Goal: Navigation & Orientation: Find specific page/section

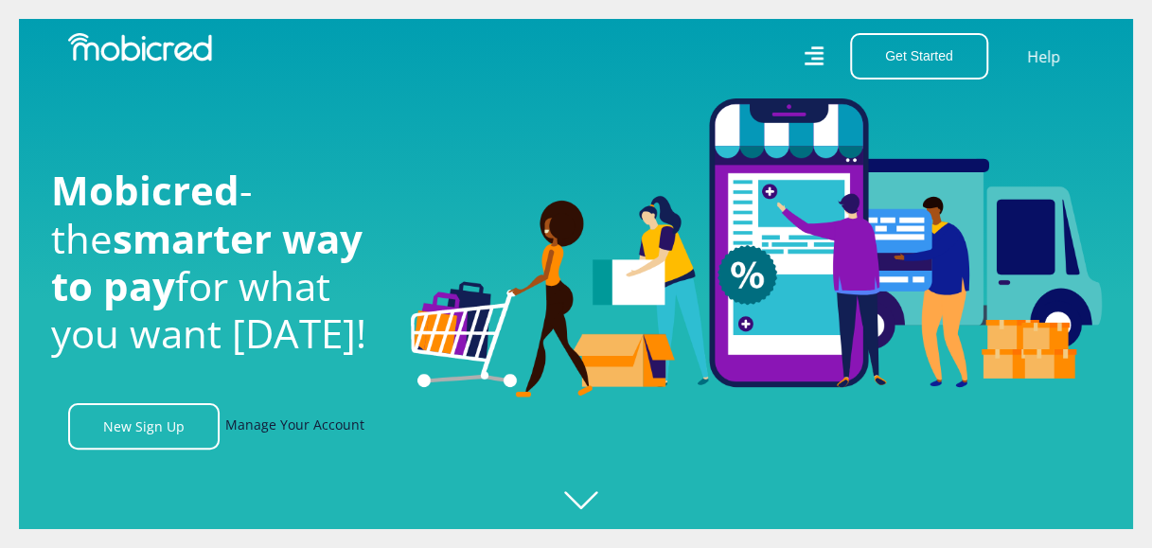
scroll to position [0, 1349]
click at [333, 433] on link "Manage Your Account" at bounding box center [294, 426] width 139 height 46
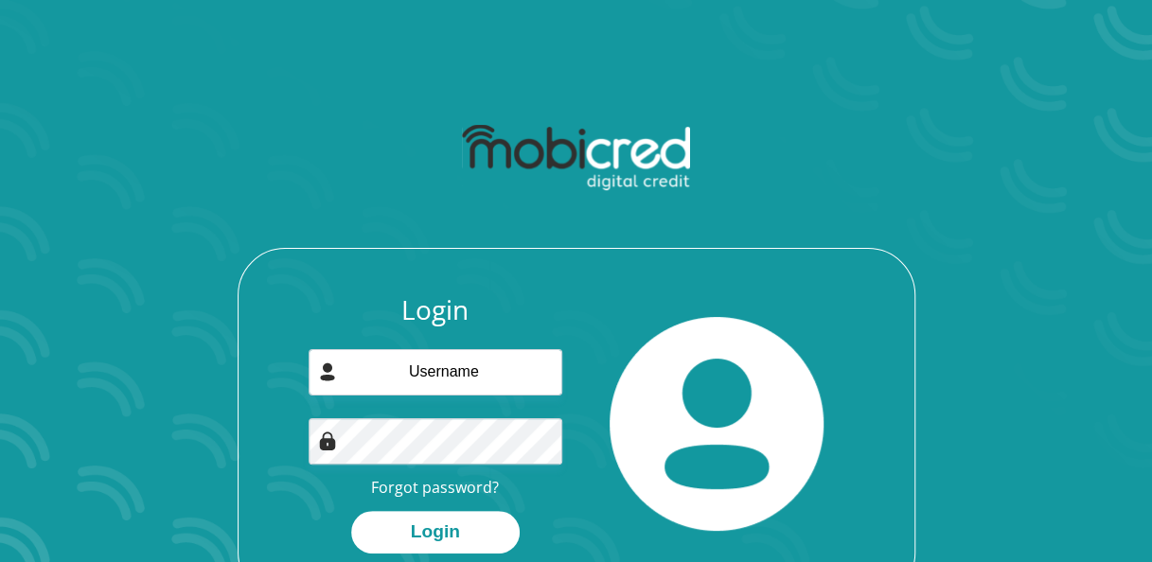
scroll to position [95, 0]
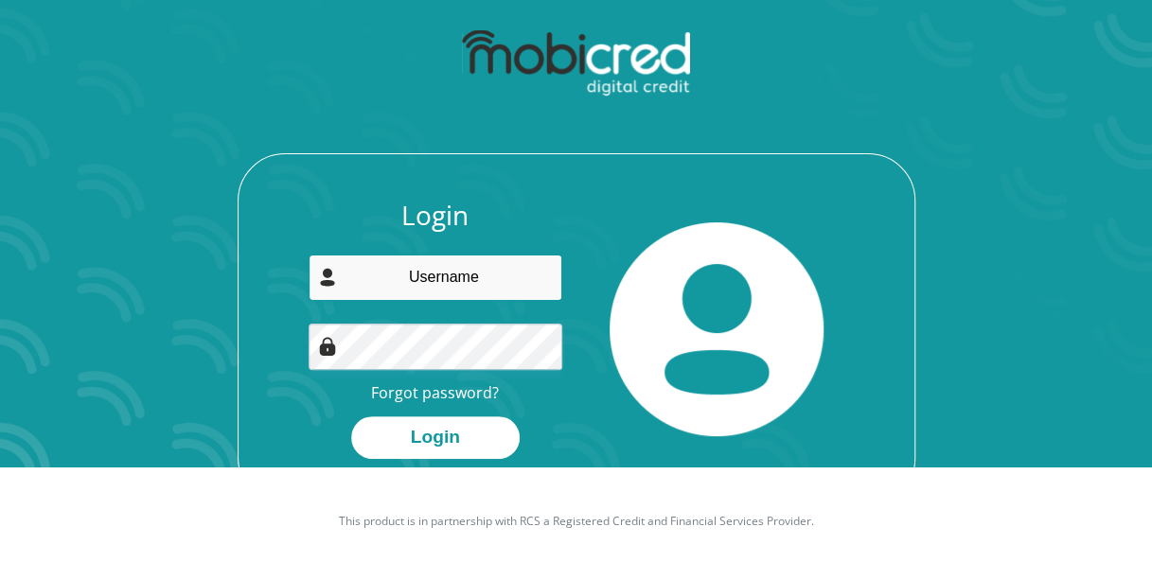
click at [529, 287] on input "email" at bounding box center [436, 278] width 254 height 46
type input "[PERSON_NAME][EMAIL_ADDRESS][PERSON_NAME][DOMAIN_NAME]"
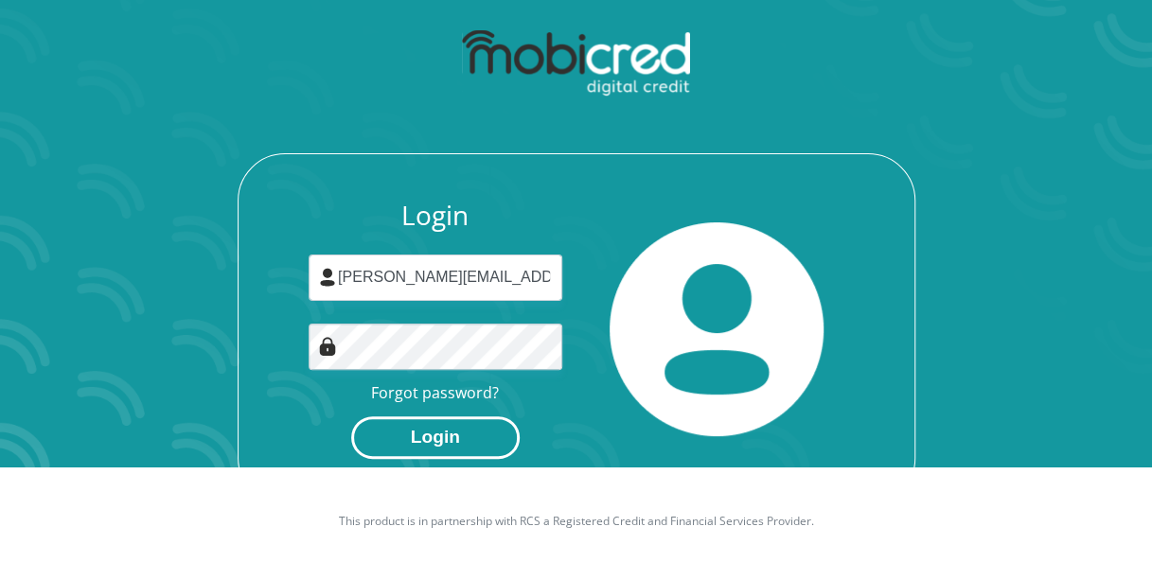
click at [455, 444] on button "Login" at bounding box center [435, 437] width 168 height 43
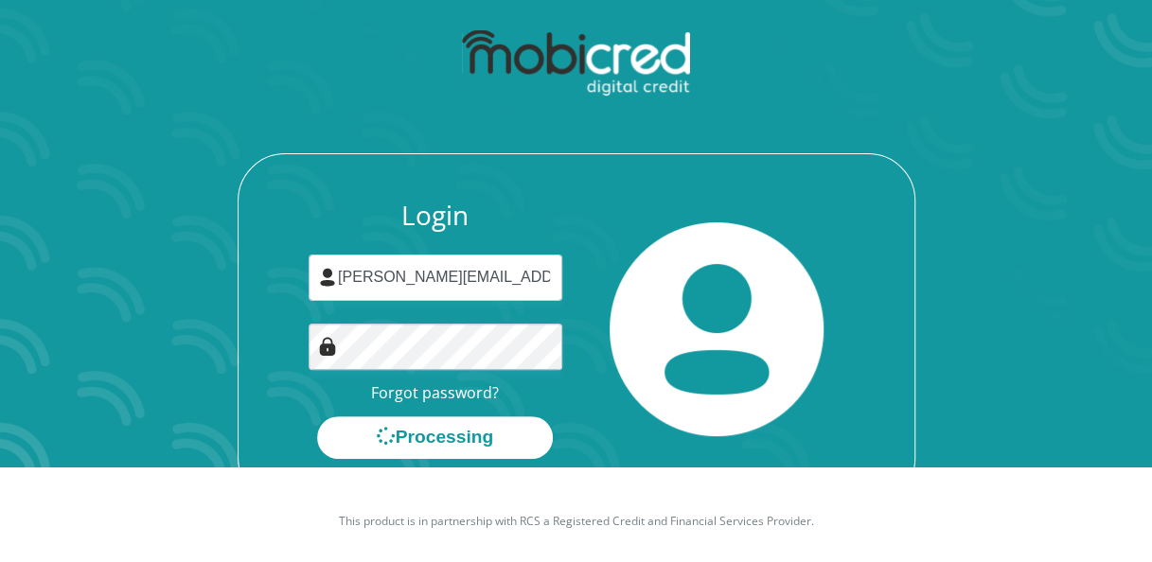
scroll to position [0, 0]
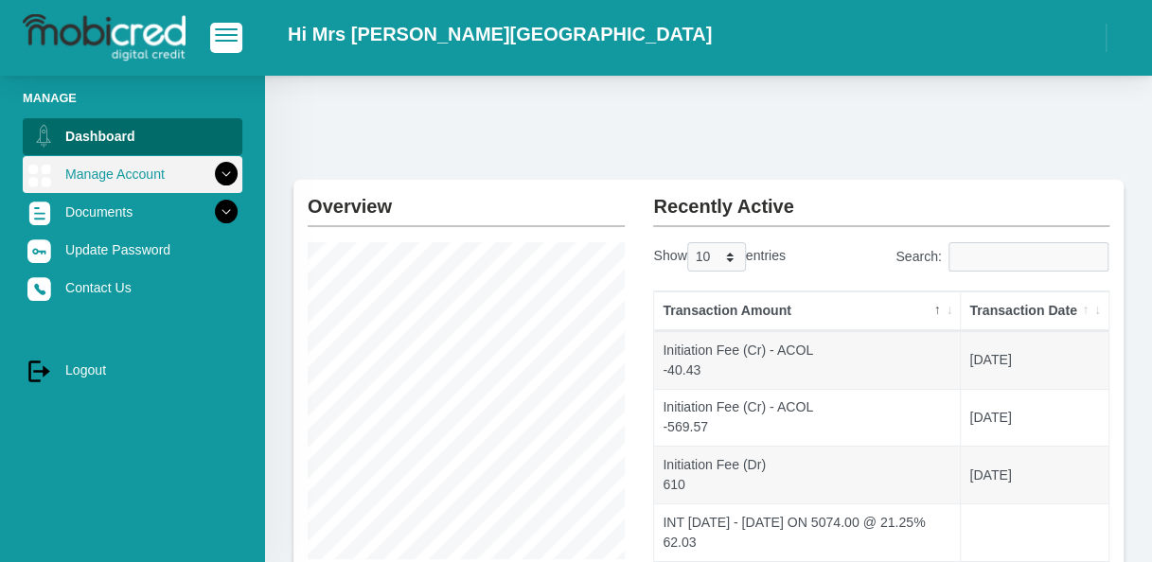
click at [220, 177] on icon at bounding box center [226, 174] width 32 height 32
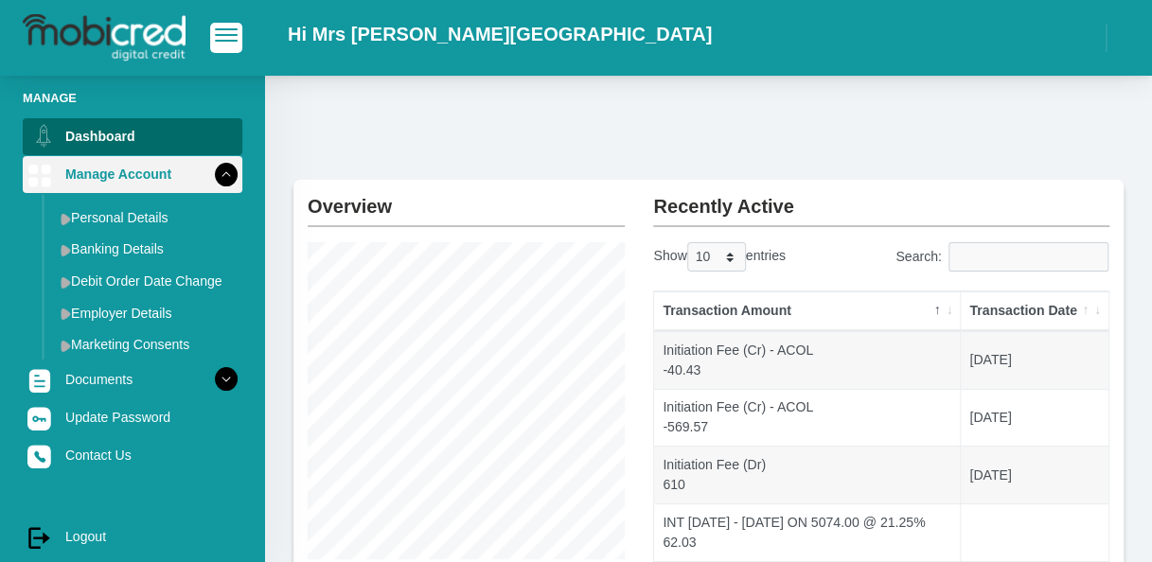
click at [220, 177] on icon at bounding box center [226, 174] width 32 height 32
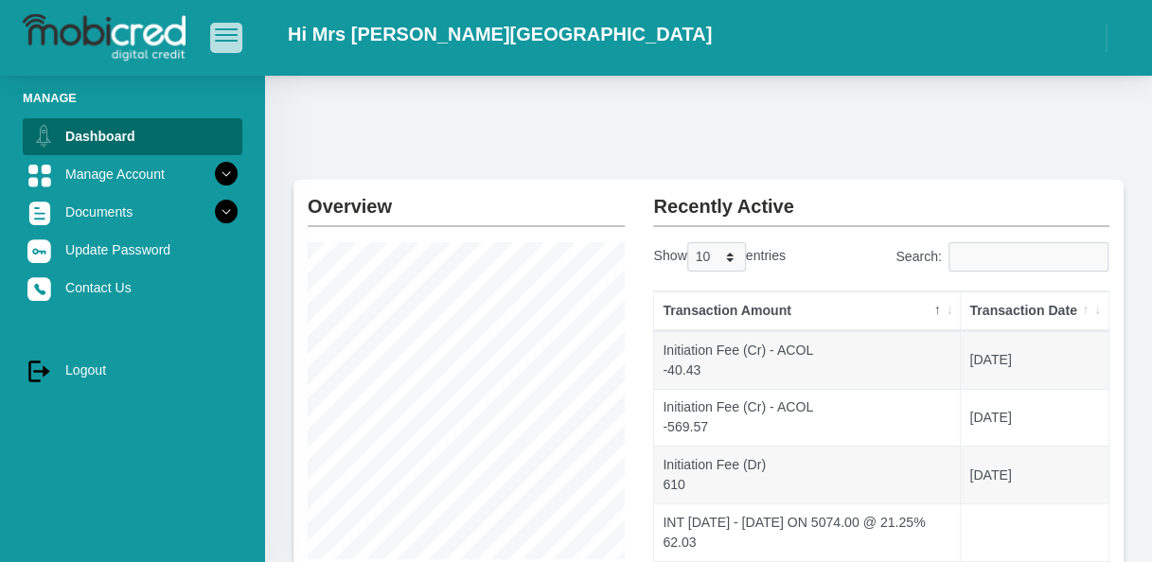
click at [227, 44] on button "button" at bounding box center [226, 37] width 32 height 29
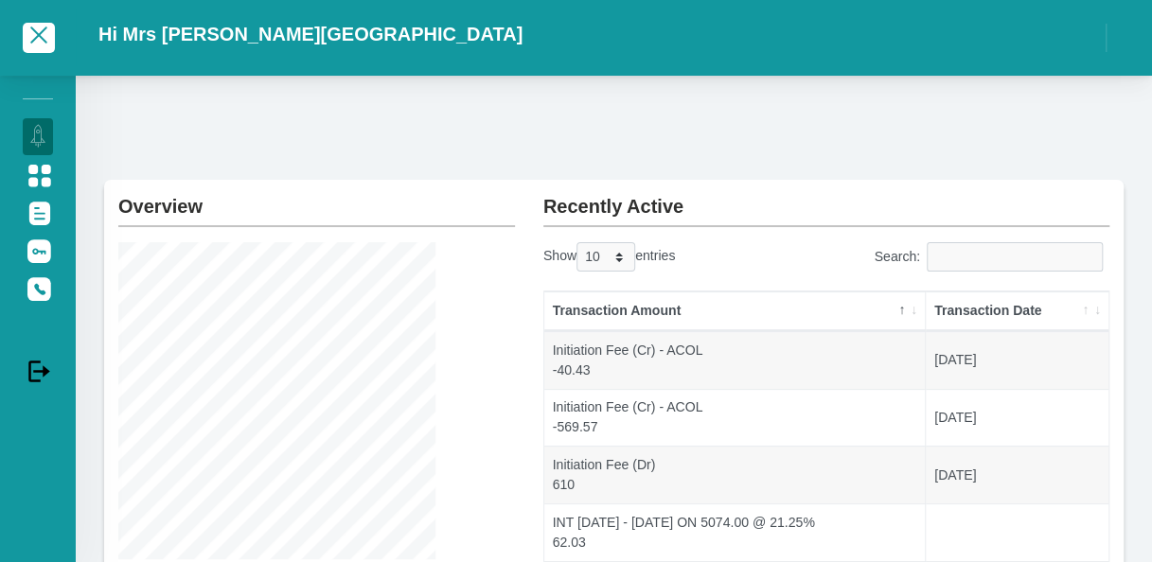
click at [214, 36] on h2 "Hi Mrs A Rautenbach" at bounding box center [310, 34] width 424 height 23
click at [34, 33] on span "button" at bounding box center [38, 35] width 17 height 17
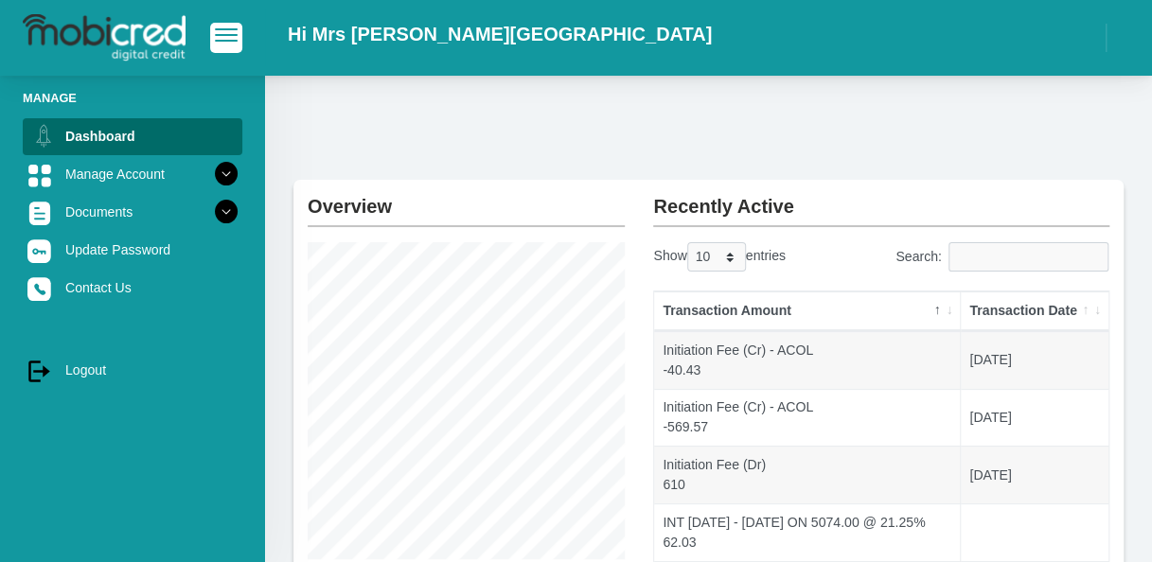
click at [317, 39] on h2 "Hi Mrs A Rautenbach" at bounding box center [500, 34] width 424 height 23
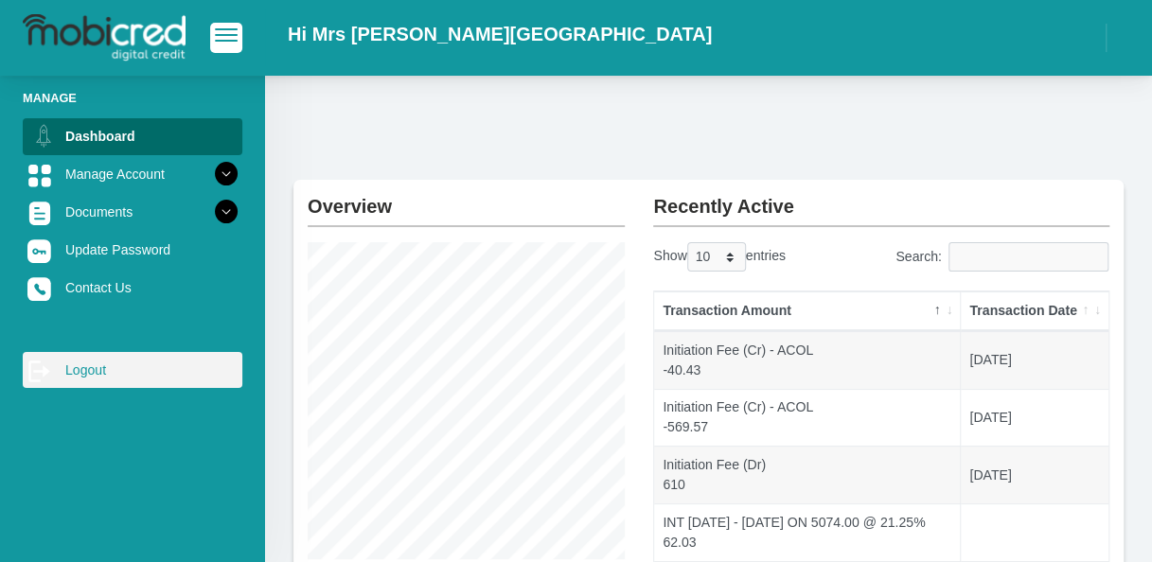
click at [112, 371] on link "log out Logout" at bounding box center [133, 370] width 220 height 36
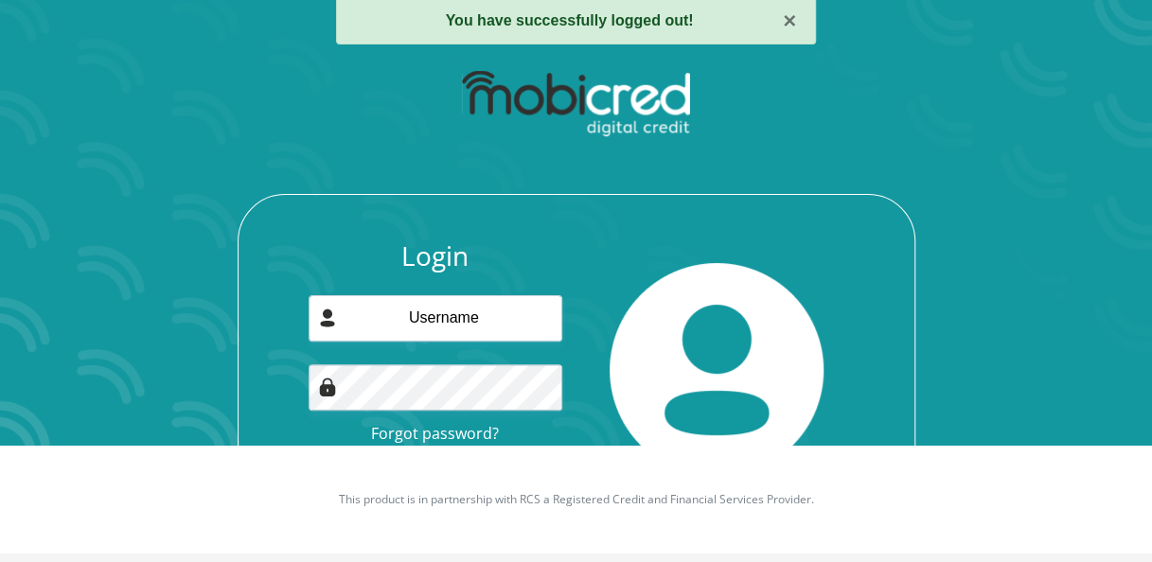
scroll to position [143, 0]
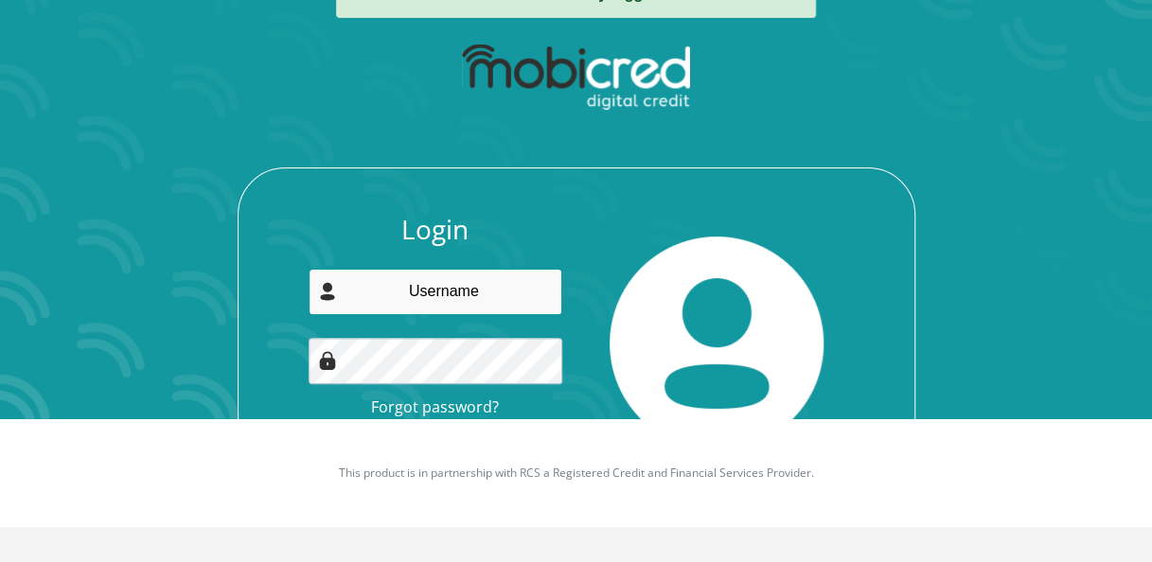
click at [485, 302] on input "email" at bounding box center [436, 292] width 254 height 46
type input "[PERSON_NAME][EMAIL_ADDRESS][PERSON_NAME][DOMAIN_NAME]"
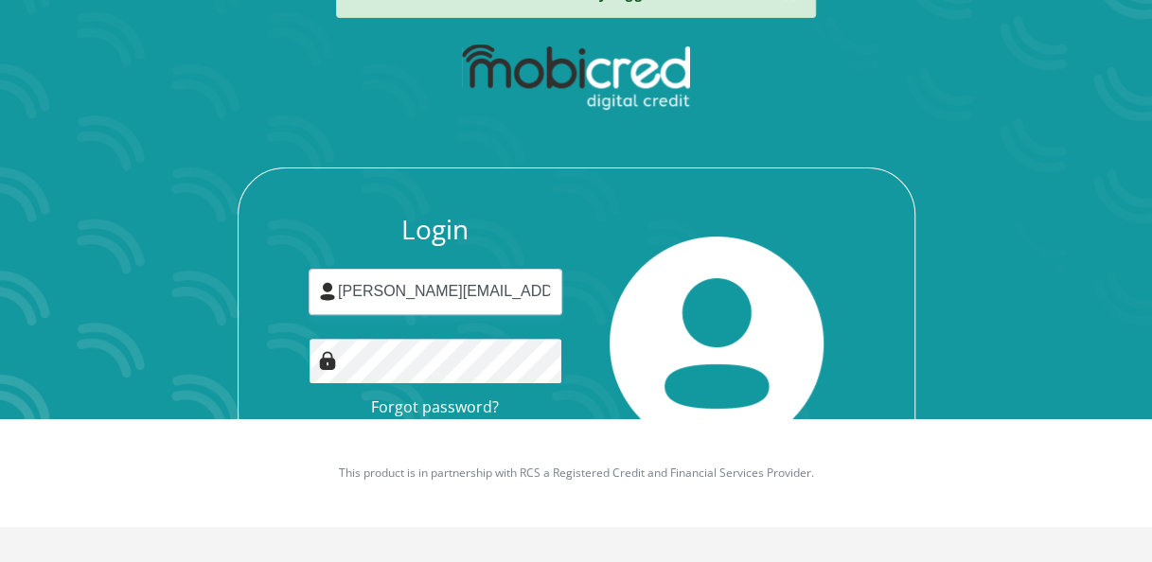
click at [351, 431] on button "Login" at bounding box center [435, 452] width 168 height 43
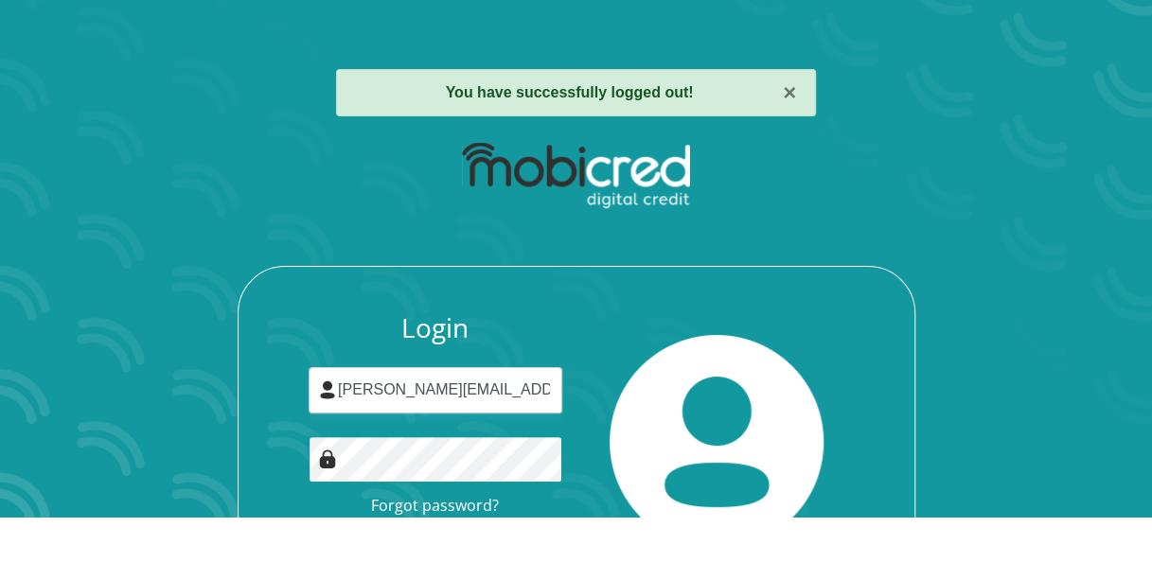
scroll to position [0, 0]
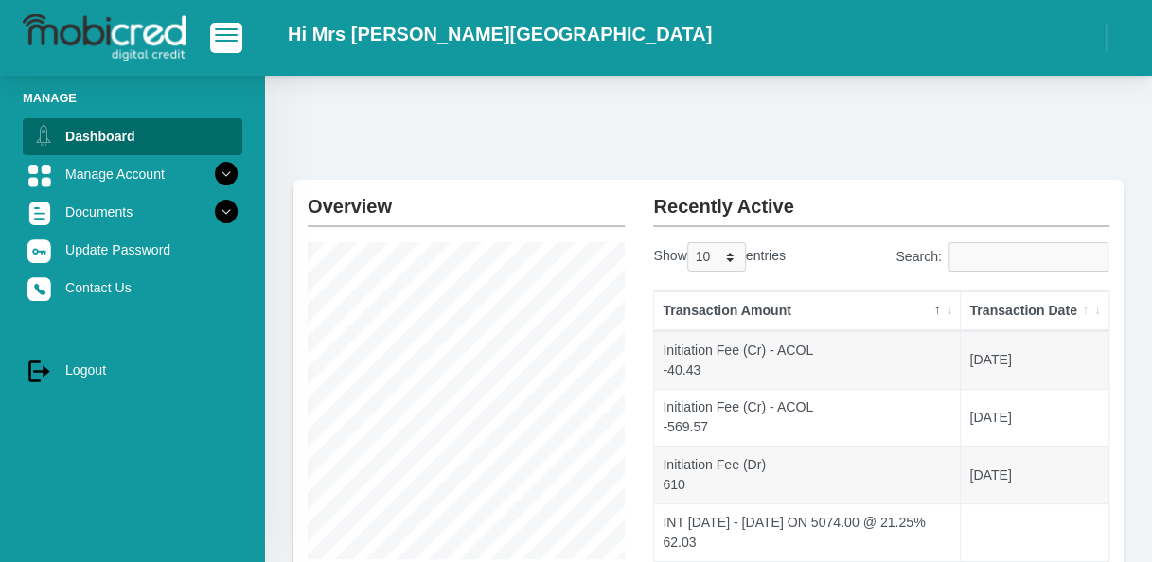
click at [341, 38] on h2 "Hi Mrs A Rautenbach" at bounding box center [500, 34] width 424 height 23
click at [83, 43] on img at bounding box center [104, 37] width 163 height 47
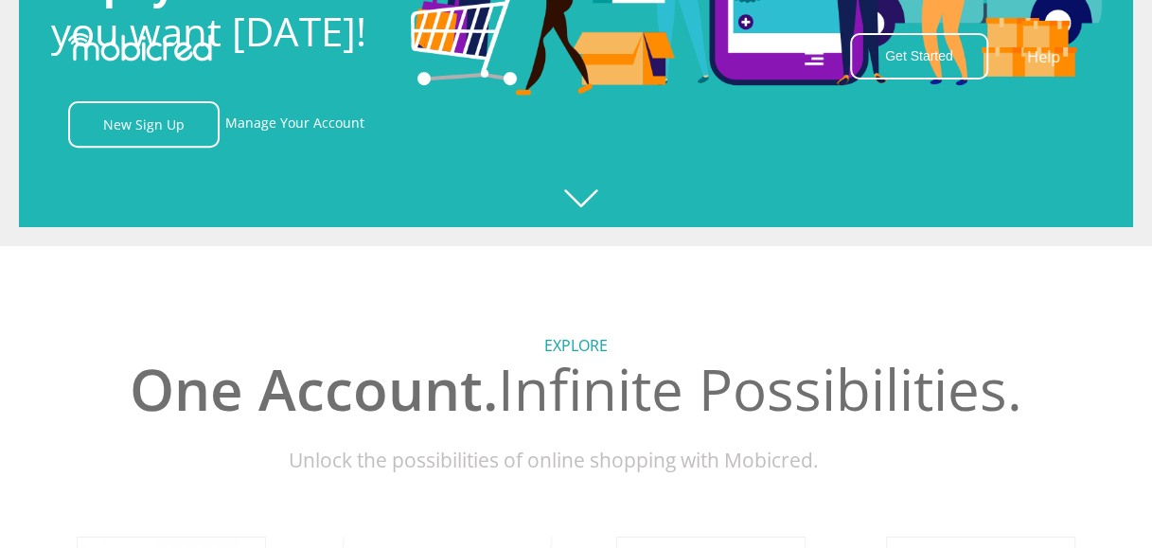
scroll to position [663, 0]
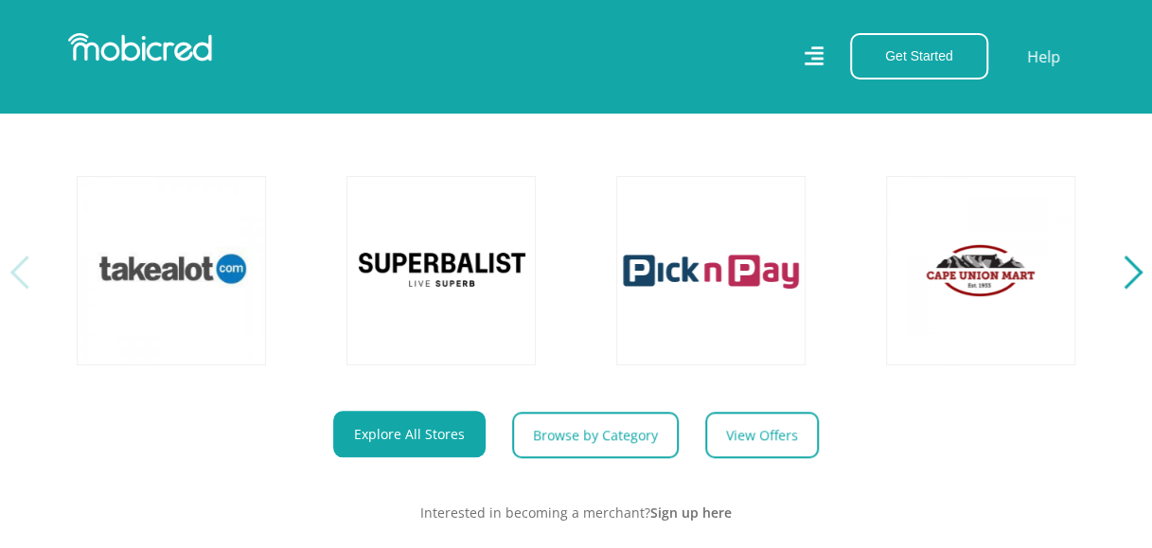
click at [1128, 289] on div "Next" at bounding box center [1124, 272] width 33 height 33
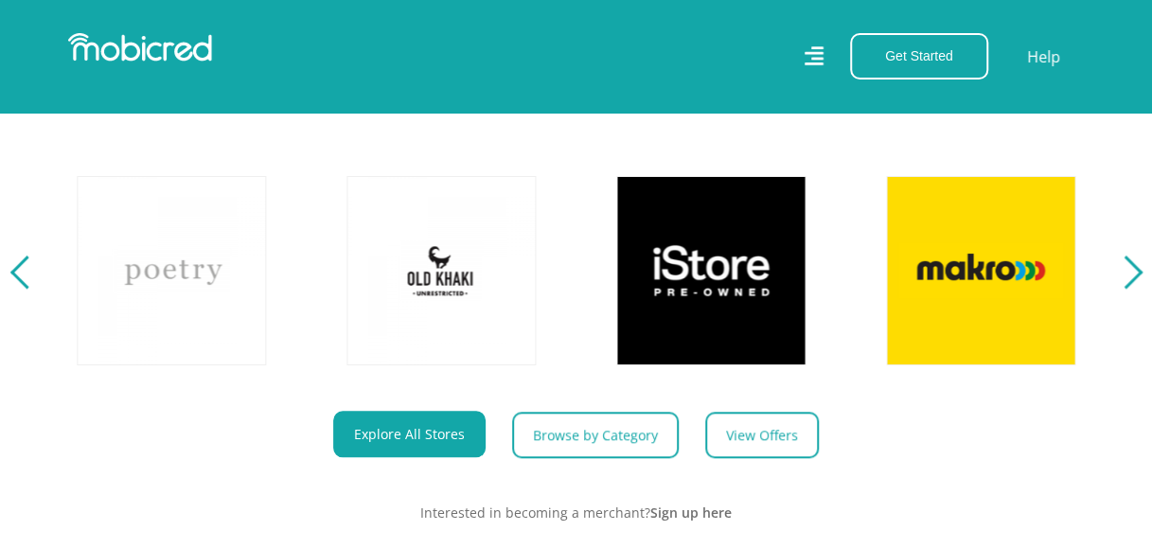
click at [1128, 289] on div "Next" at bounding box center [1124, 272] width 33 height 33
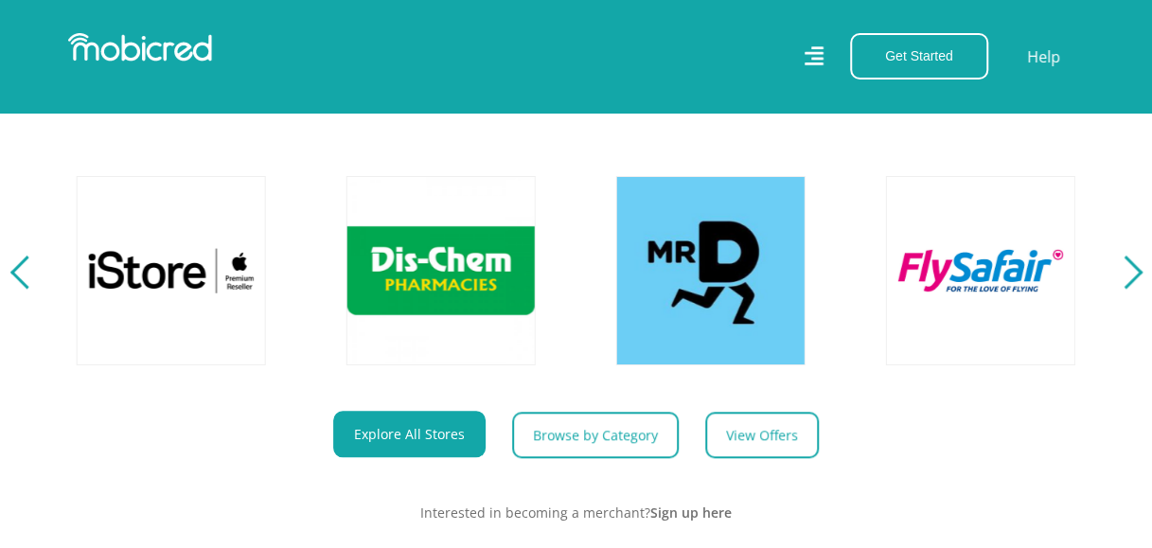
scroll to position [0, 2158]
click at [1128, 289] on div "Next" at bounding box center [1124, 272] width 33 height 33
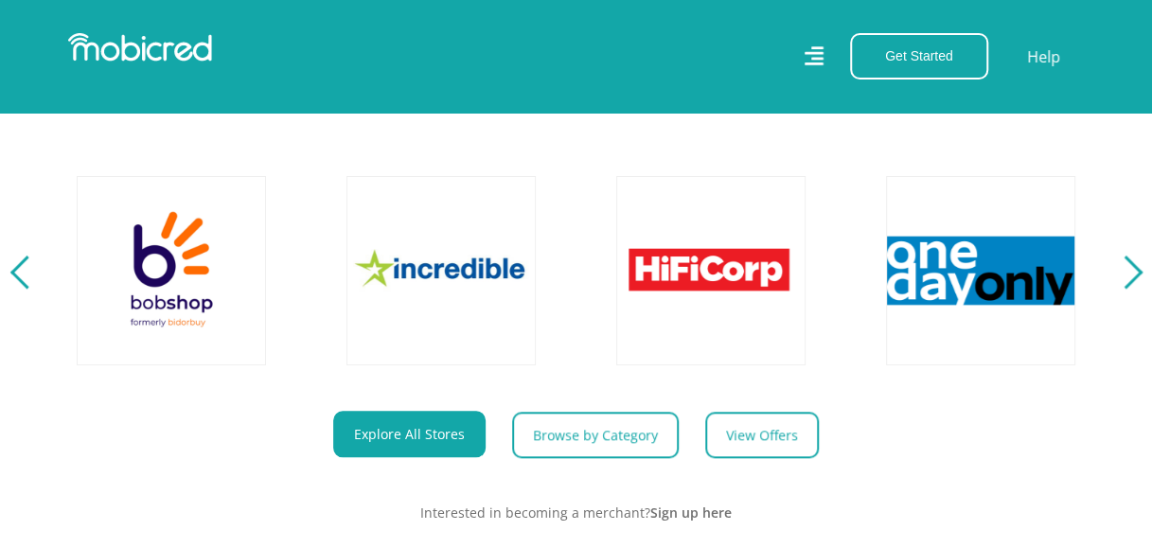
click at [1128, 289] on div "Next" at bounding box center [1124, 272] width 33 height 33
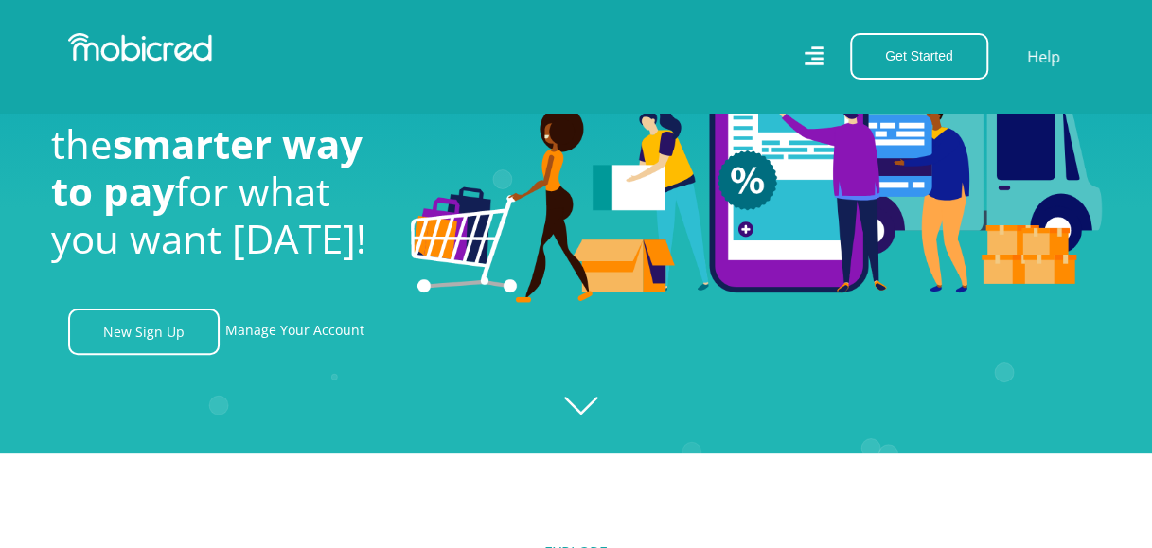
scroll to position [0, 0]
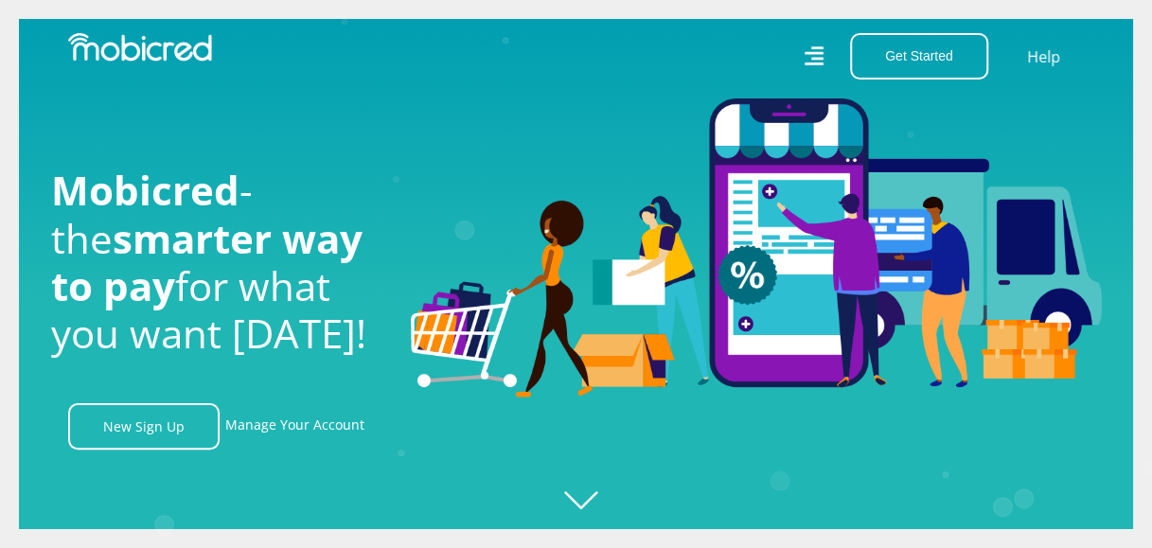
click at [589, 504] on icon "Created with [PERSON_NAME] 2.3.0" at bounding box center [595, 274] width 1152 height 548
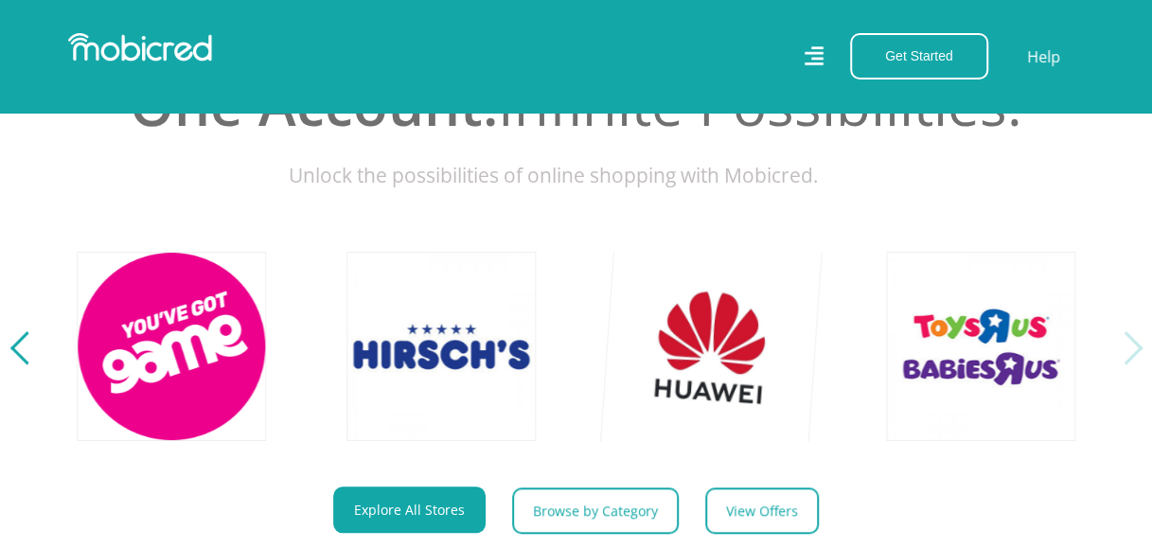
scroll to position [757, 0]
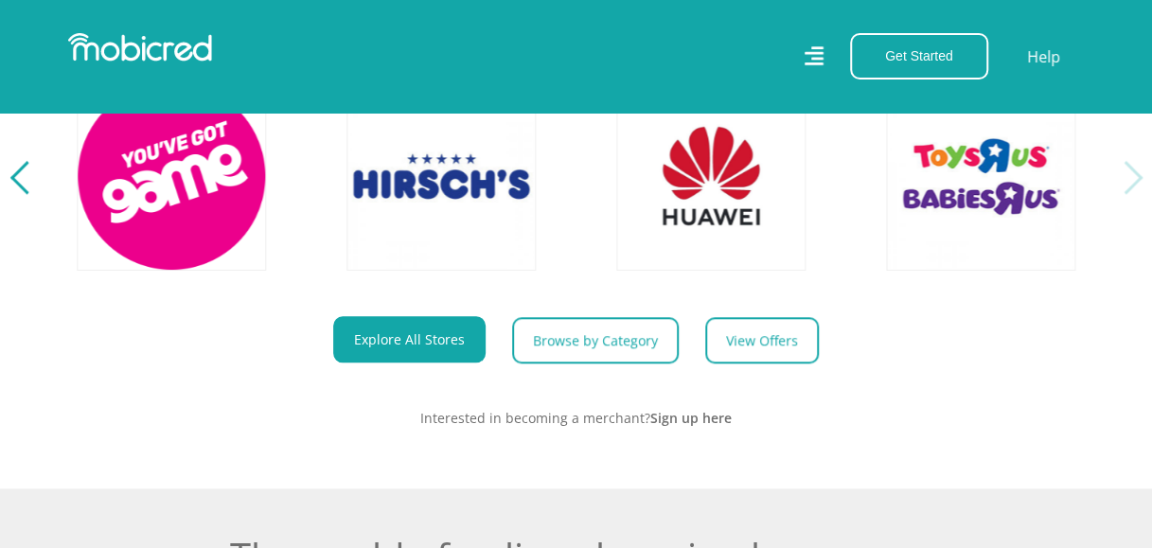
click at [1135, 194] on div "Next" at bounding box center [1124, 177] width 33 height 33
click at [1132, 194] on div "Next" at bounding box center [1124, 177] width 33 height 33
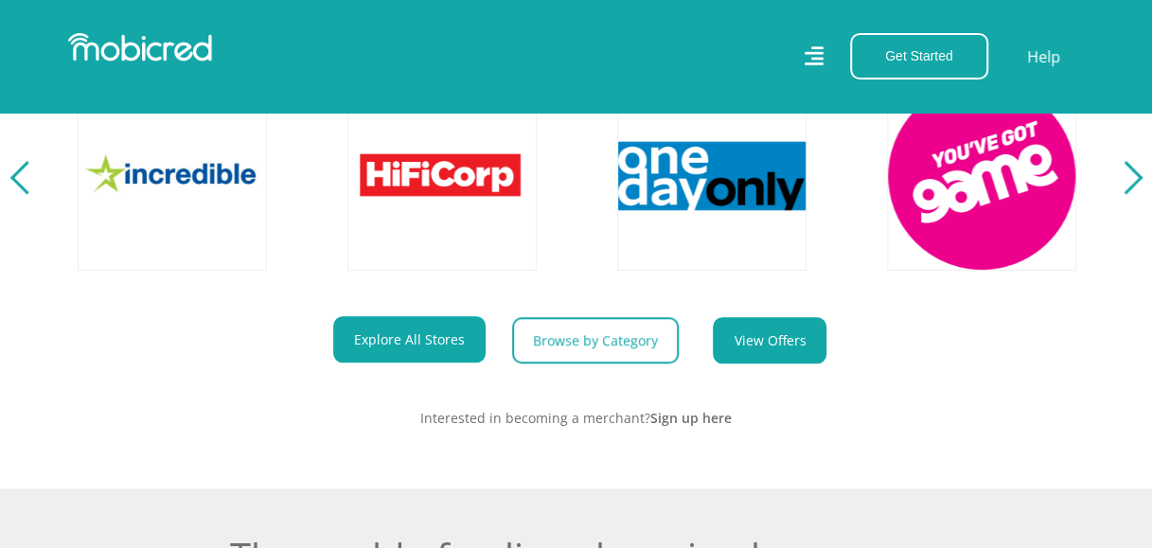
scroll to position [0, 3507]
click at [754, 345] on link "View Offers" at bounding box center [770, 340] width 114 height 46
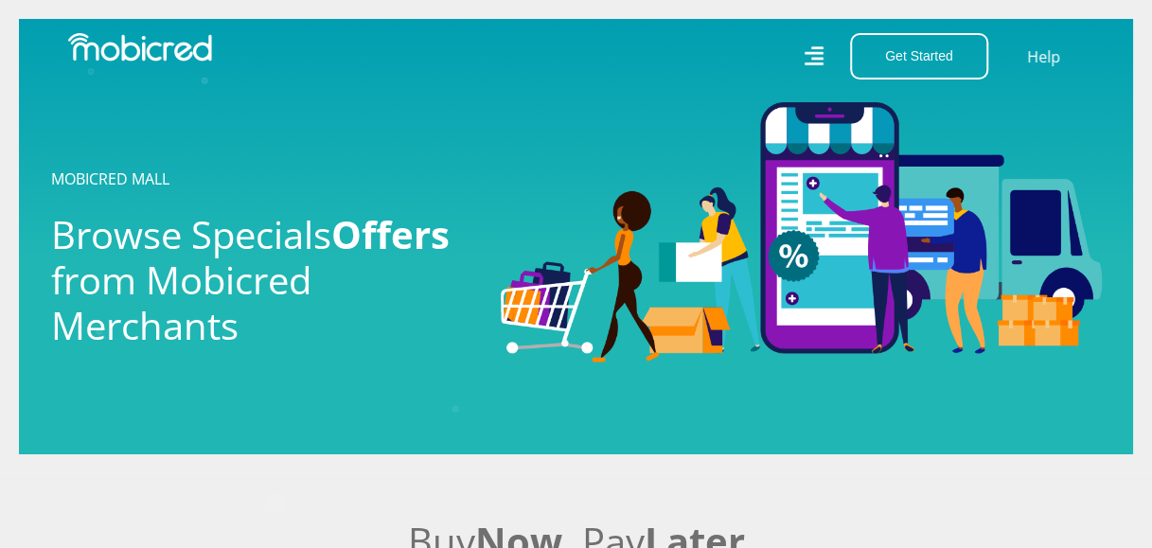
click at [492, 308] on div at bounding box center [800, 236] width 629 height 268
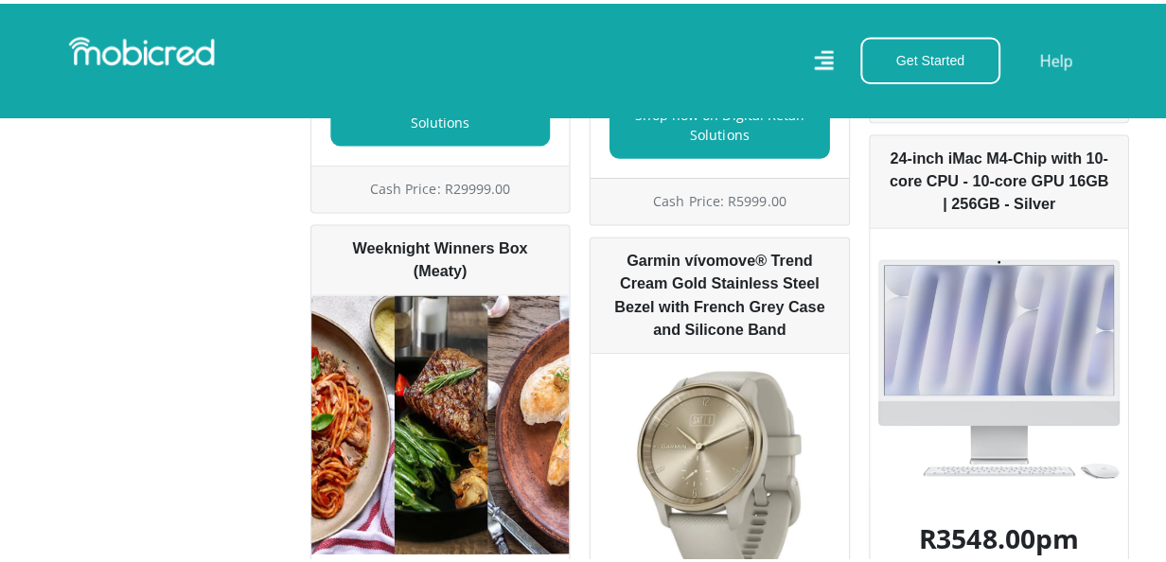
scroll to position [3313, 0]
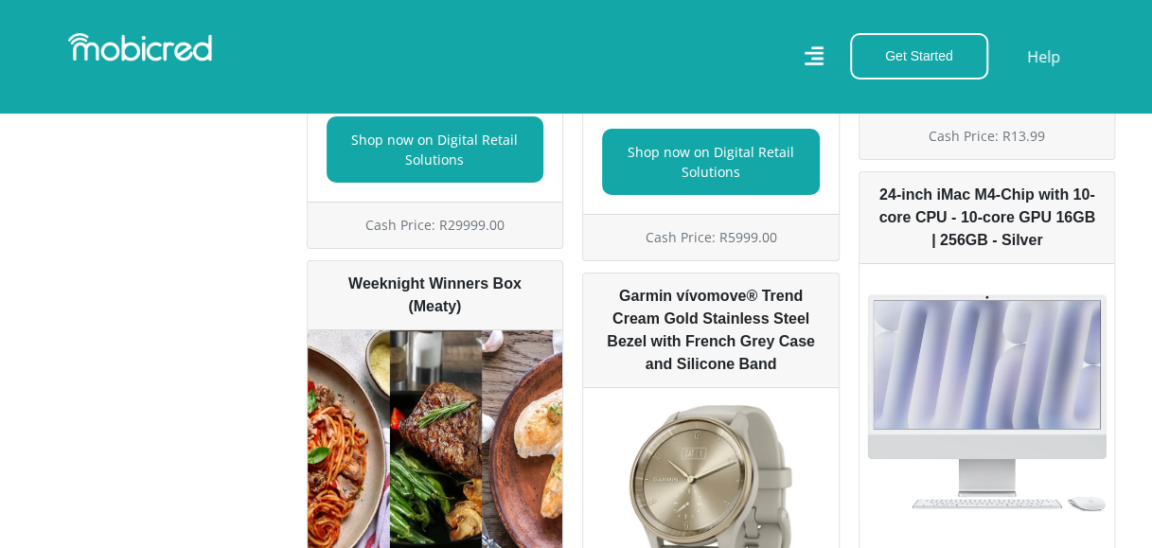
click at [818, 59] on icon at bounding box center [814, 56] width 20 height 20
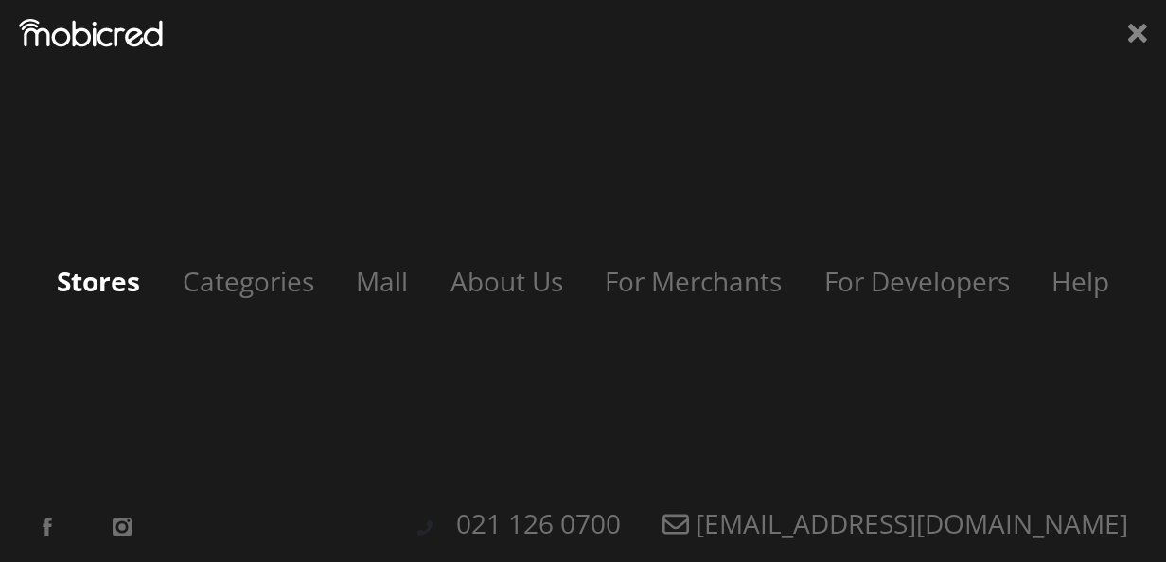
click at [102, 288] on link "Stores" at bounding box center [98, 281] width 121 height 36
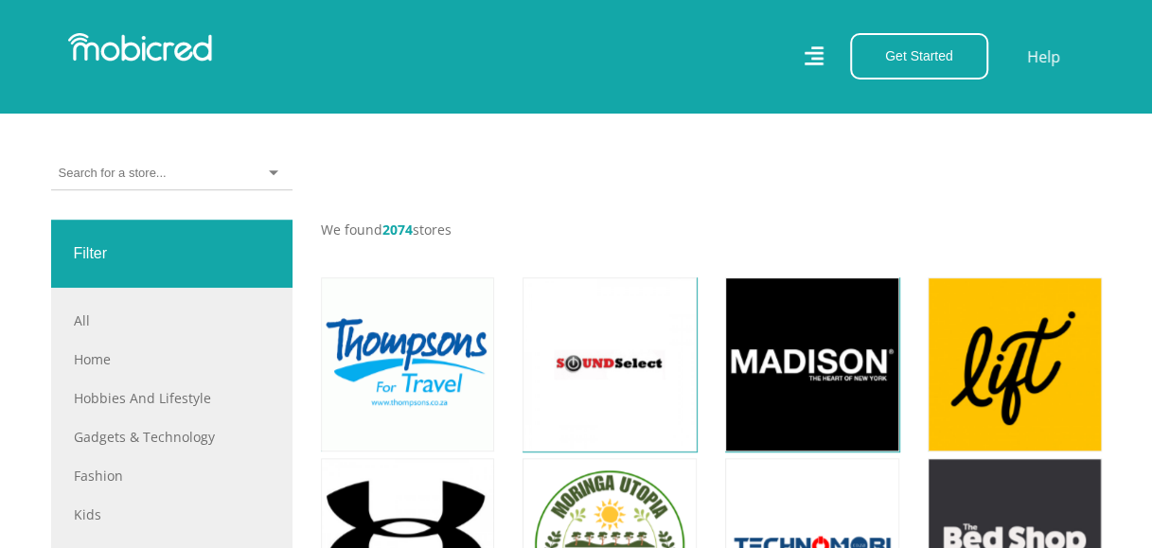
scroll to position [568, 0]
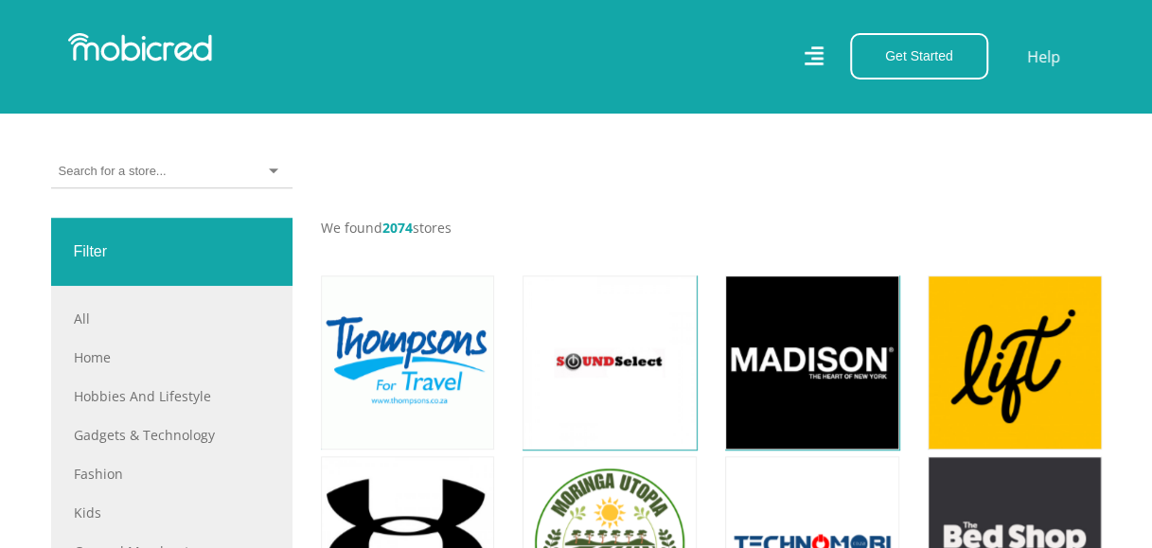
click at [170, 168] on div at bounding box center [171, 171] width 241 height 33
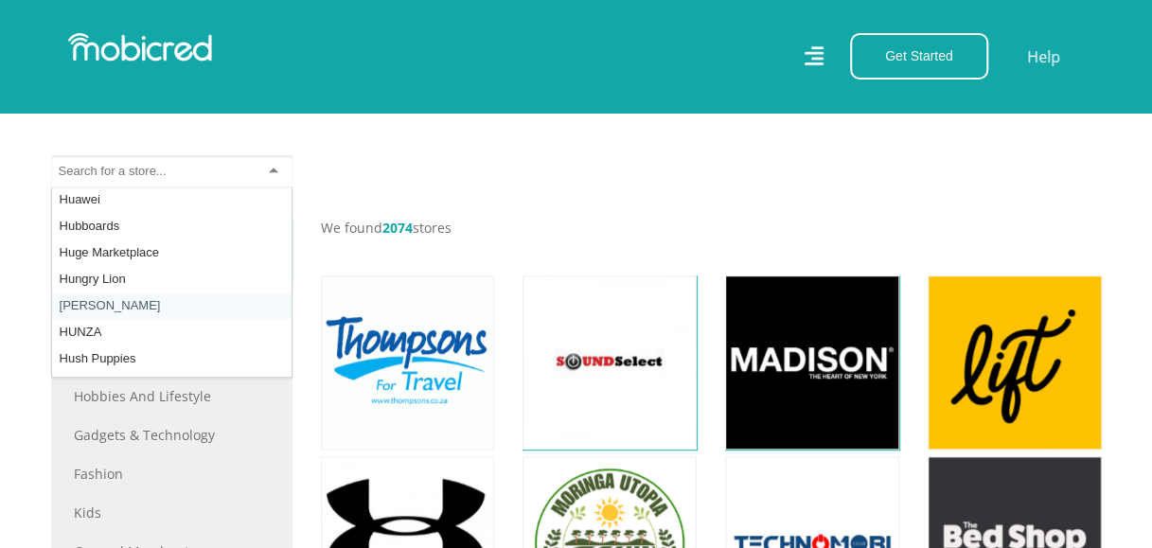
scroll to position [26551, 0]
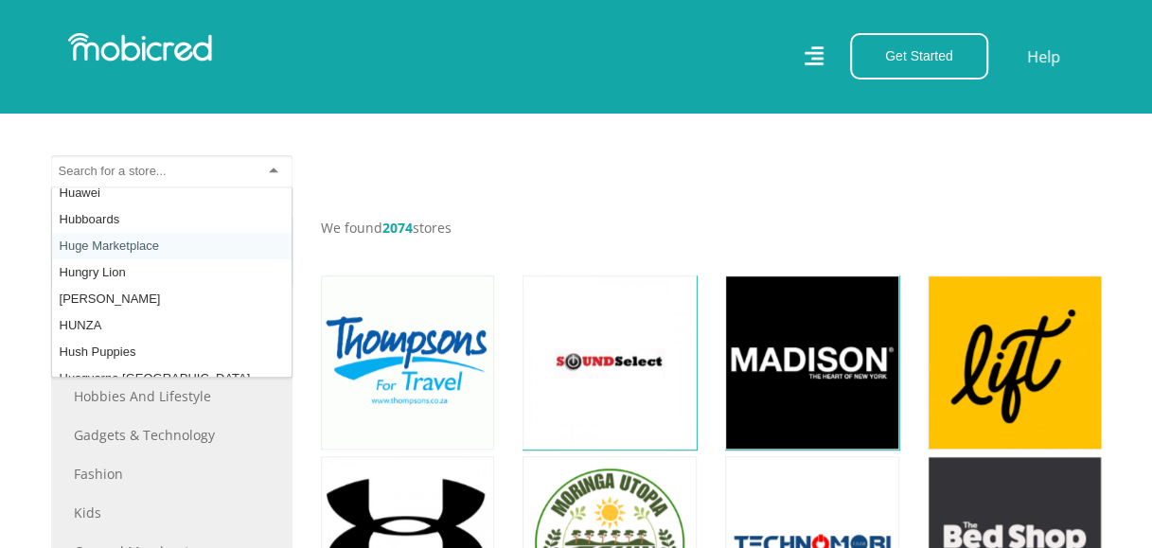
click at [182, 175] on div at bounding box center [171, 171] width 241 height 33
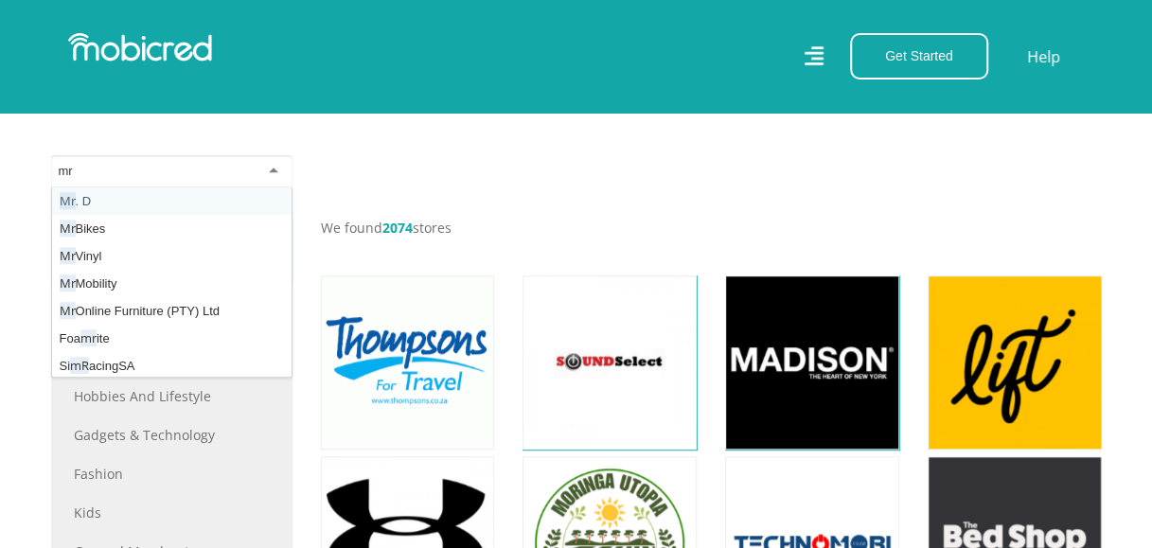
type input "mr d"
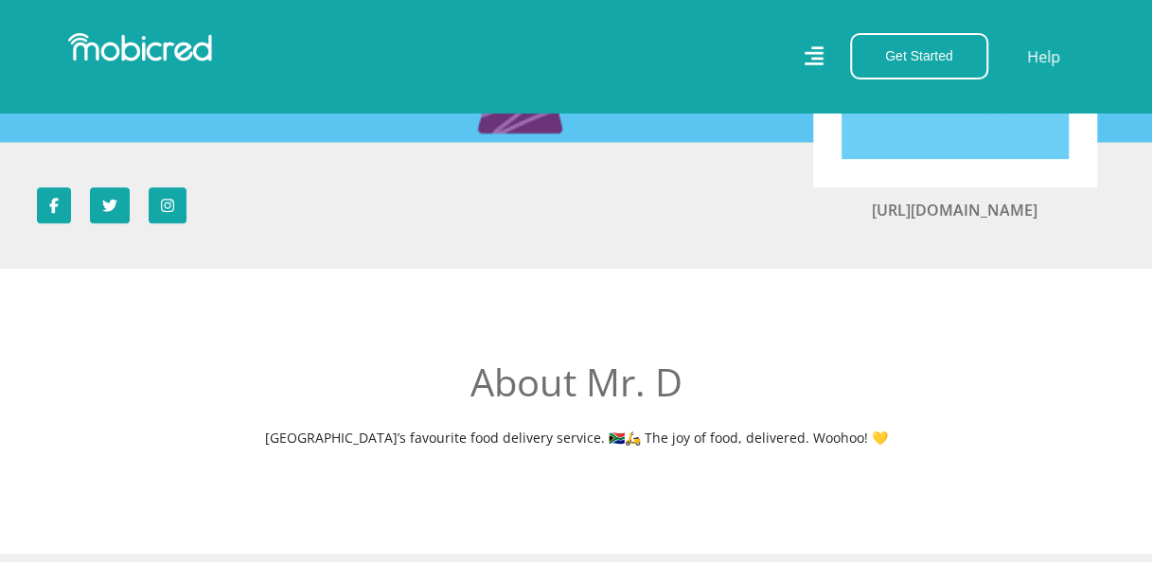
scroll to position [379, 0]
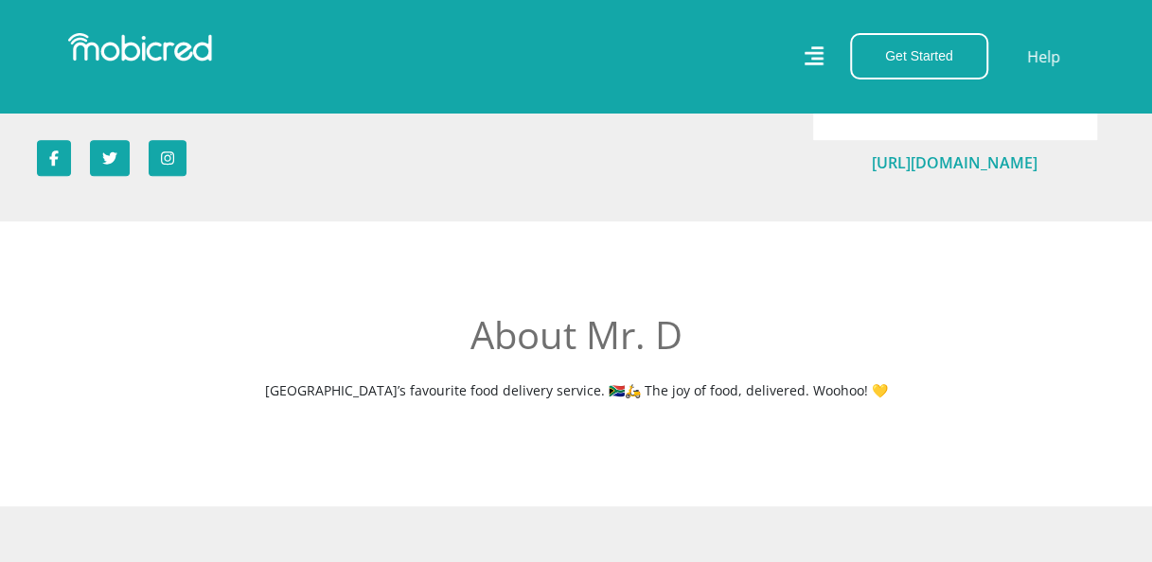
click at [984, 159] on link "[URL][DOMAIN_NAME]" at bounding box center [955, 162] width 166 height 21
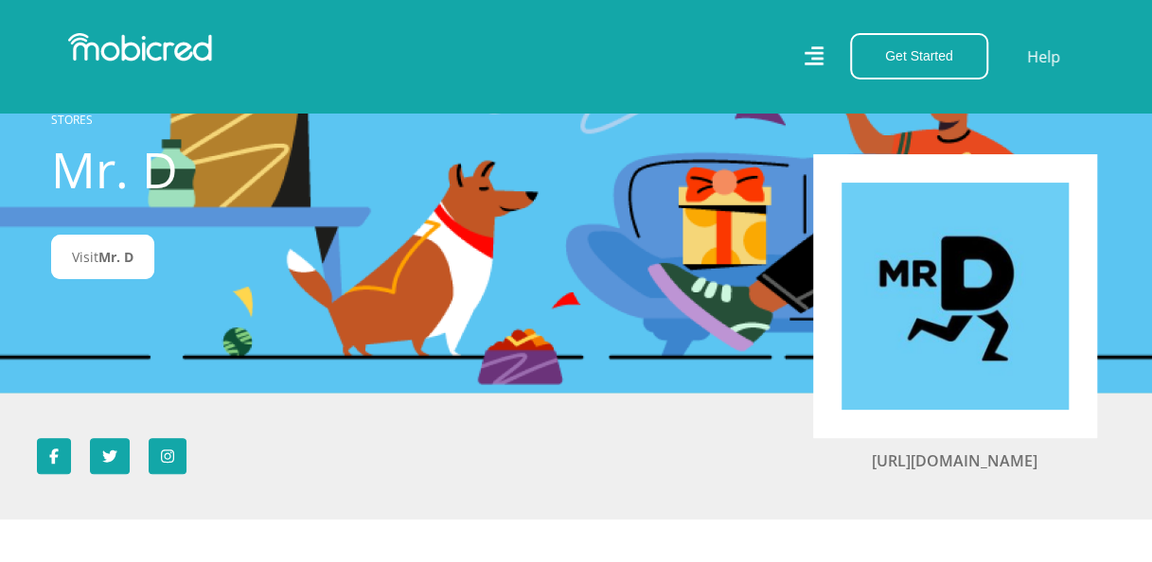
scroll to position [0, 0]
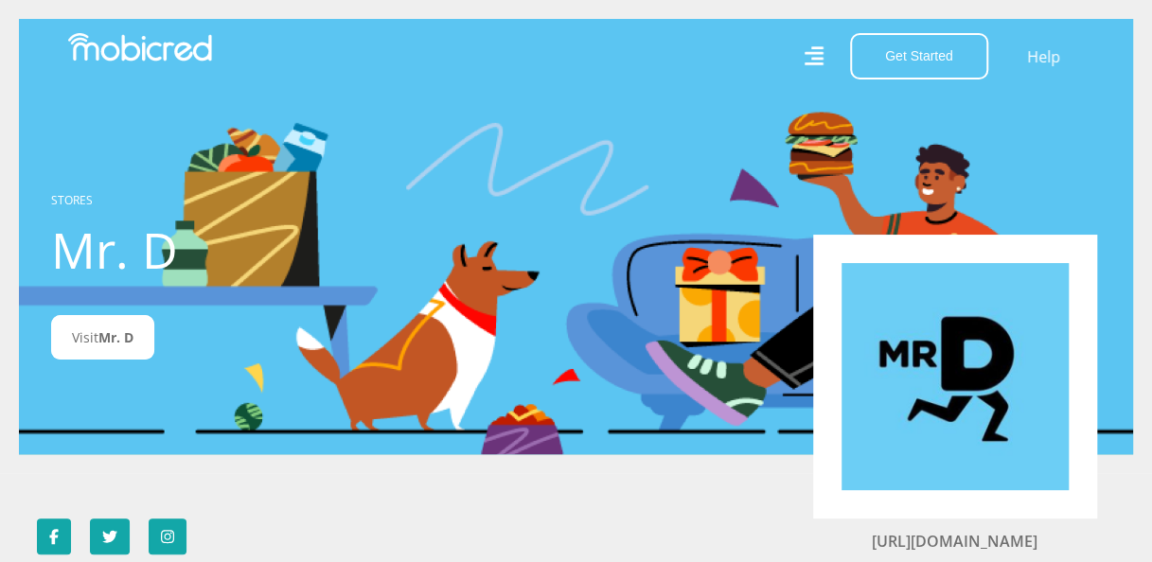
click at [153, 45] on img at bounding box center [140, 47] width 144 height 28
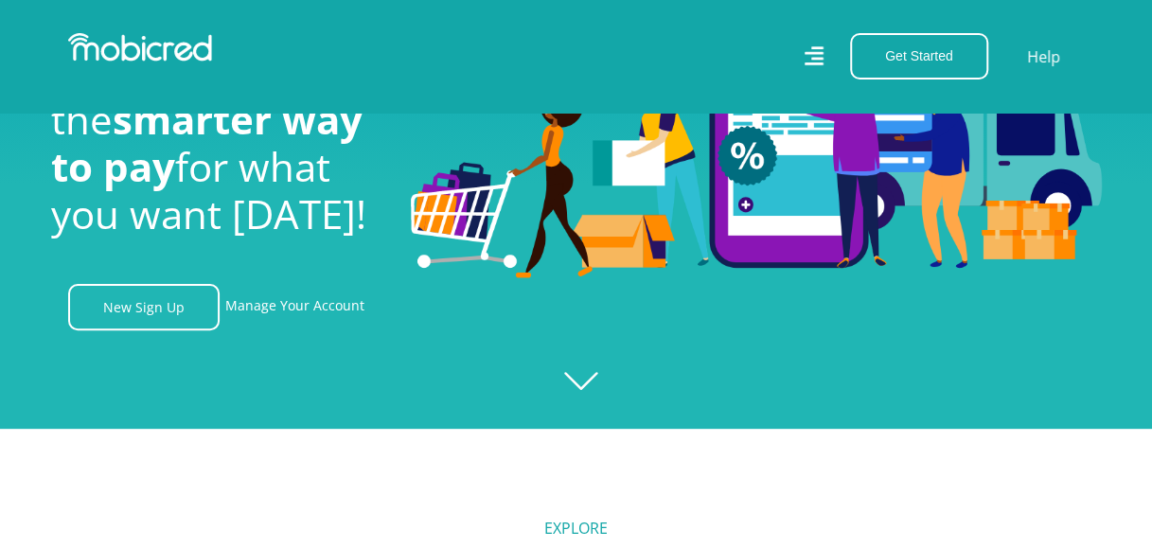
scroll to position [189, 0]
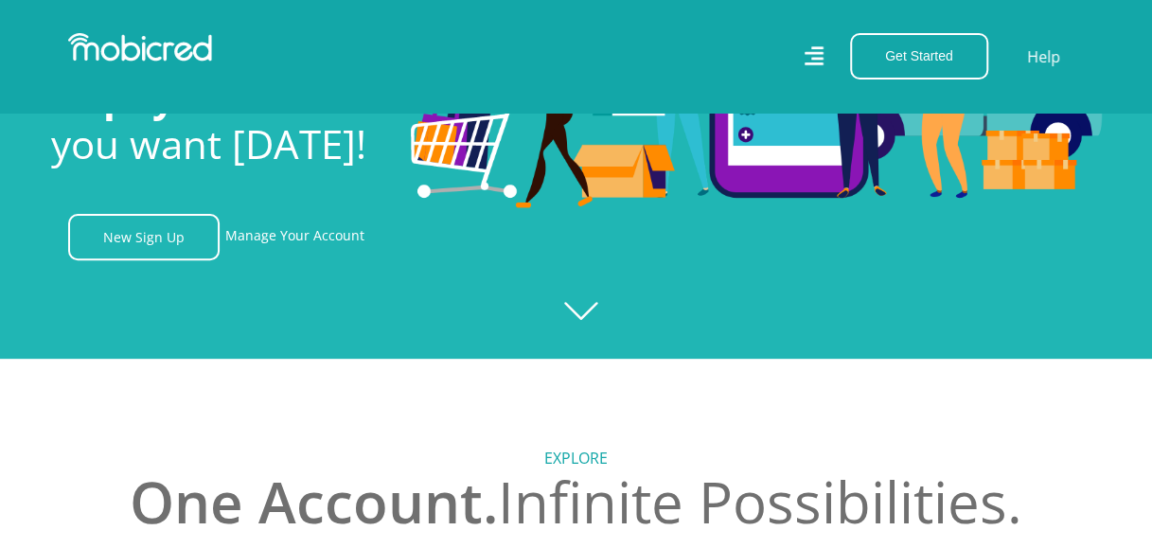
click at [590, 312] on div at bounding box center [576, 85] width 1152 height 548
click at [592, 312] on icon "Created with [PERSON_NAME] 2.3.0" at bounding box center [576, 85] width 1152 height 548
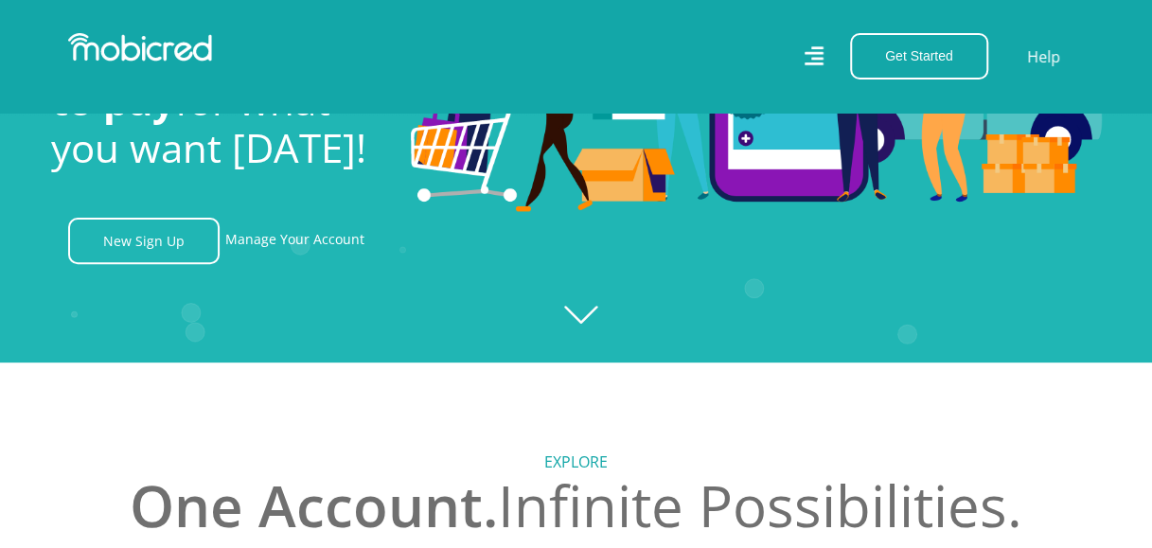
scroll to position [95, 0]
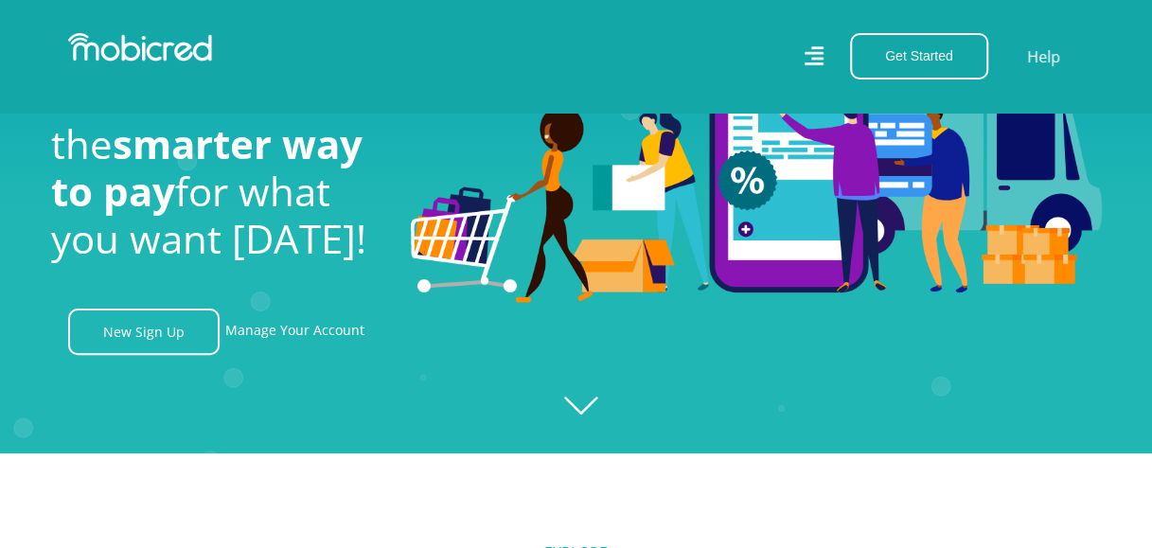
click at [641, 299] on img at bounding box center [756, 153] width 691 height 299
click at [515, 292] on img at bounding box center [756, 153] width 691 height 299
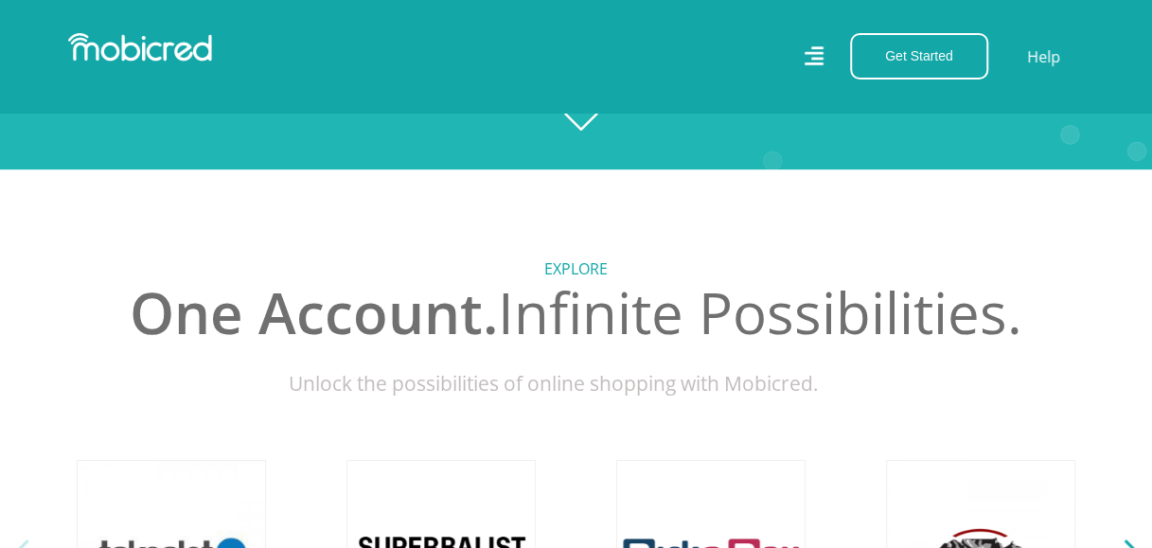
scroll to position [379, 0]
click at [585, 278] on h5 "Explore" at bounding box center [576, 269] width 1051 height 18
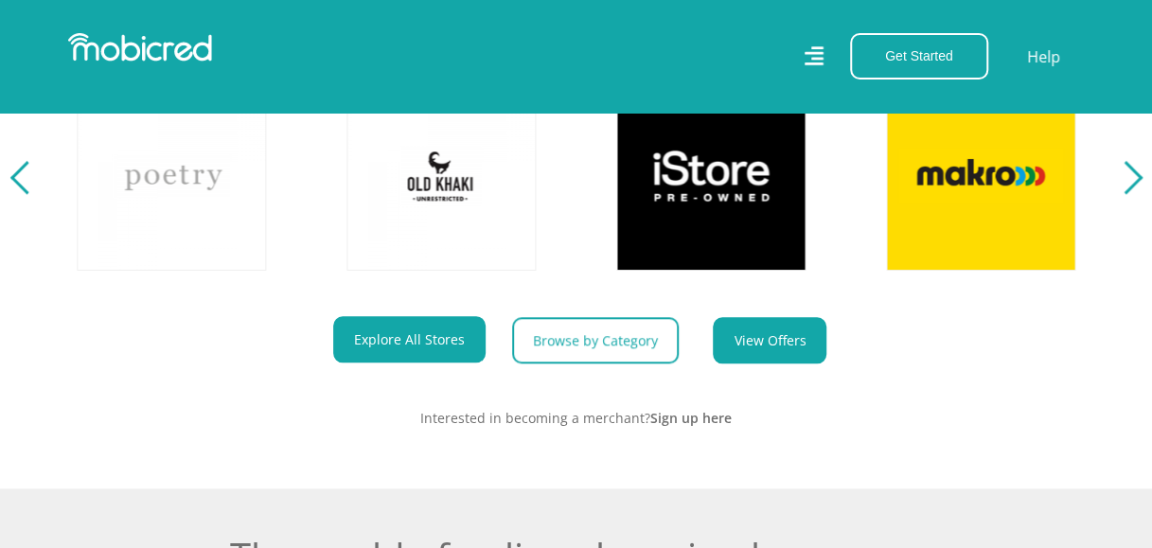
scroll to position [0, 1079]
click at [1132, 195] on button "Next" at bounding box center [1126, 176] width 24 height 38
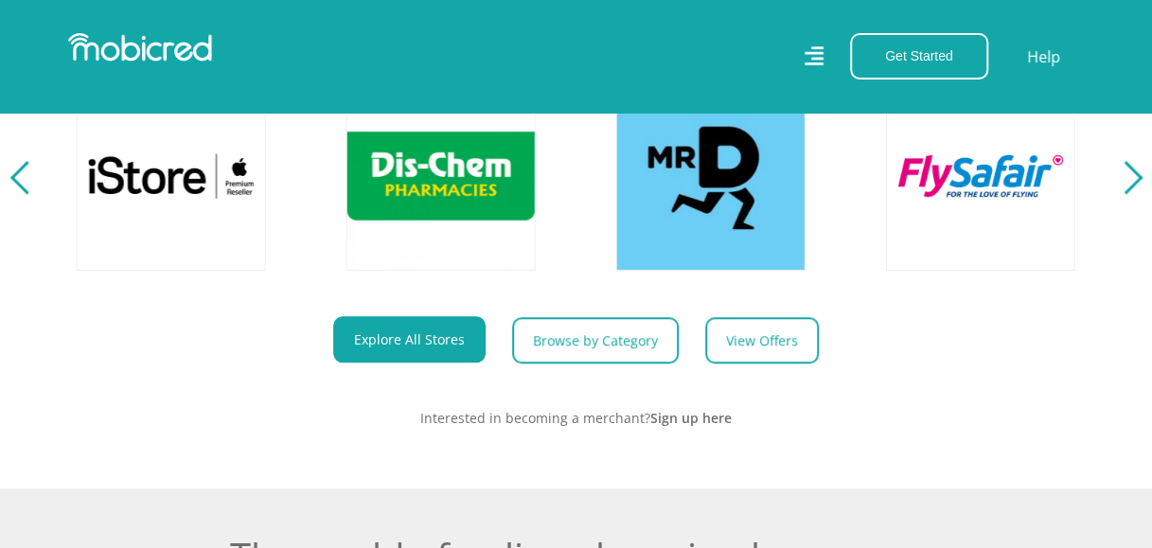
click at [1131, 194] on div "Next" at bounding box center [1124, 177] width 33 height 33
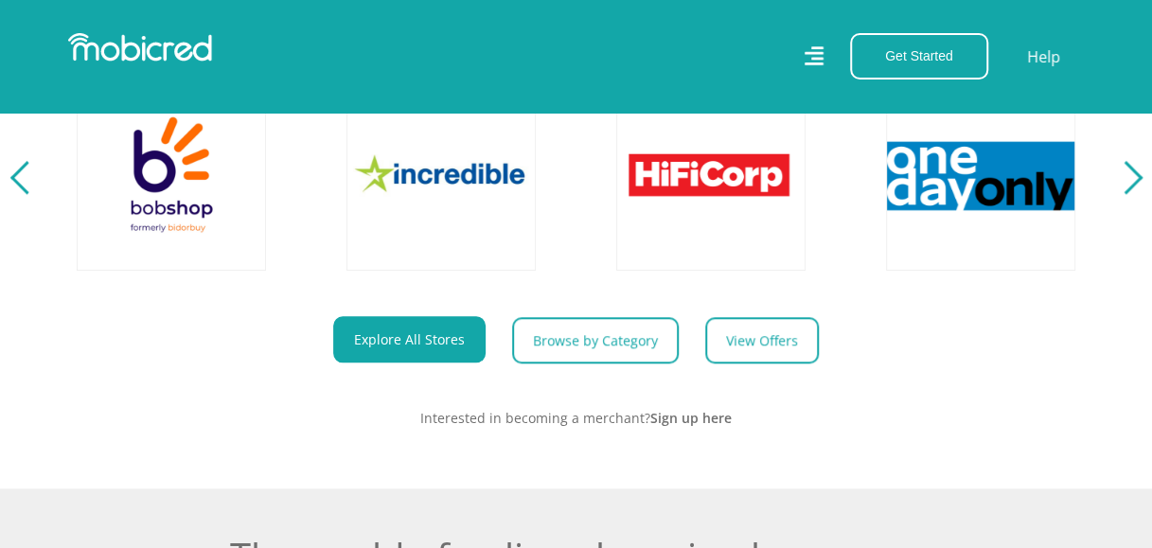
click at [1131, 194] on div "Next" at bounding box center [1124, 177] width 33 height 33
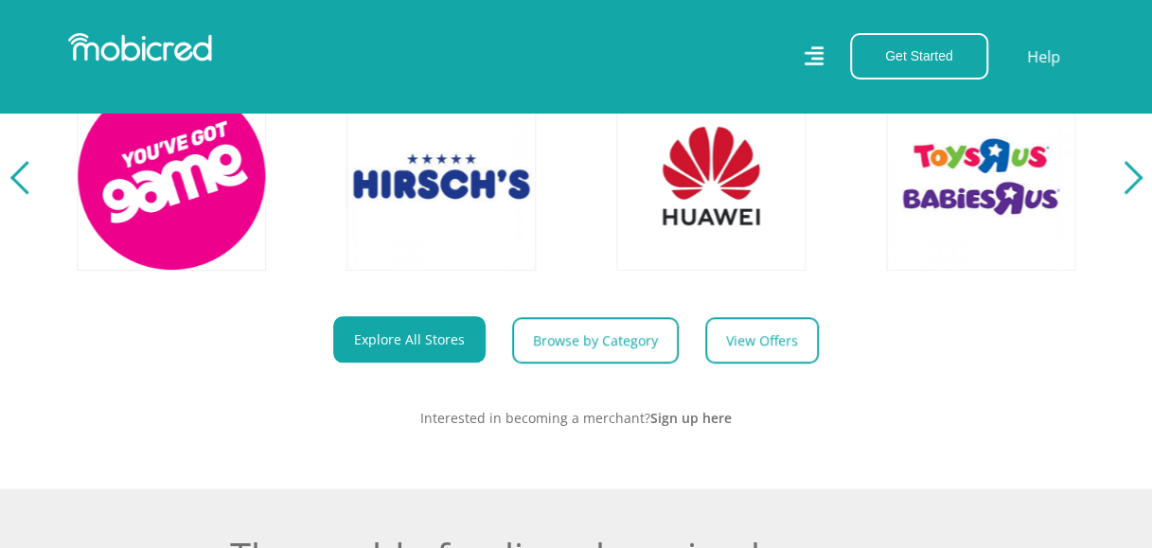
scroll to position [0, 4316]
click at [1131, 194] on div "Next" at bounding box center [1124, 177] width 33 height 33
click at [1135, 194] on div "Next" at bounding box center [1124, 177] width 33 height 33
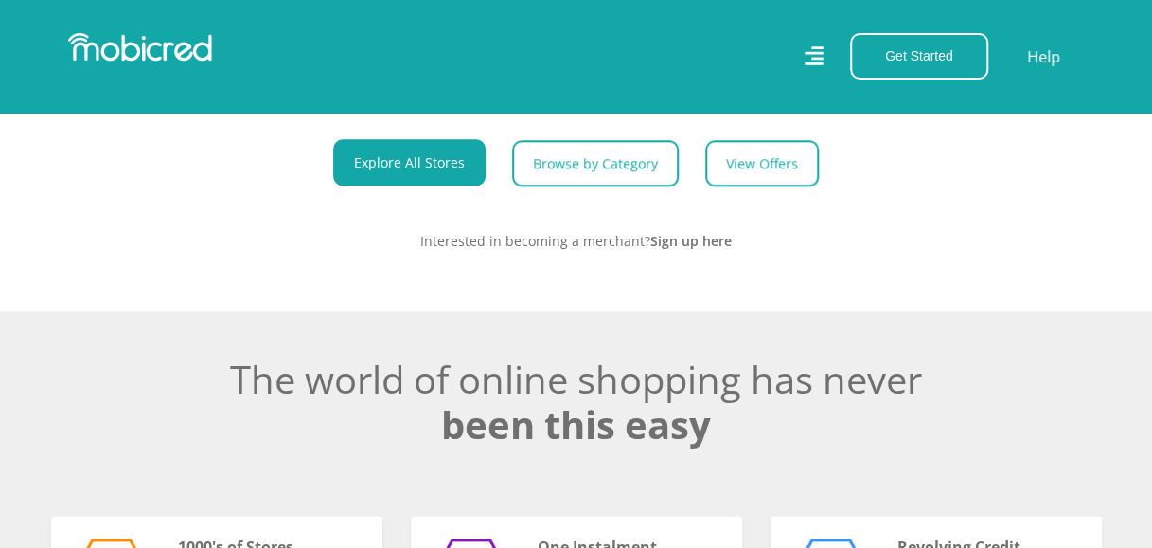
scroll to position [0, 0]
